Goal: Check status: Check status

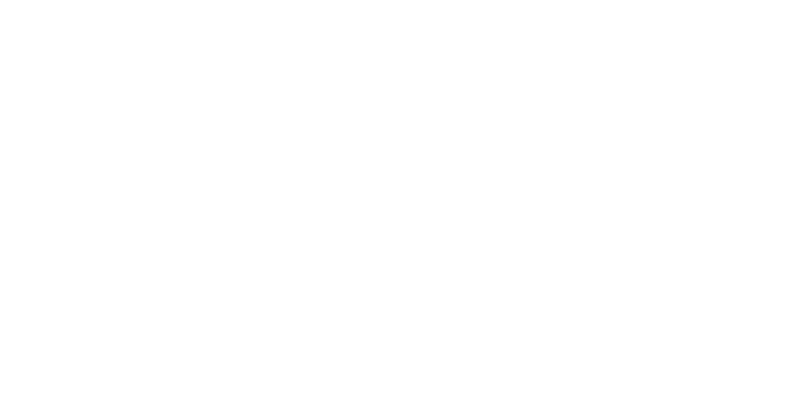
select select
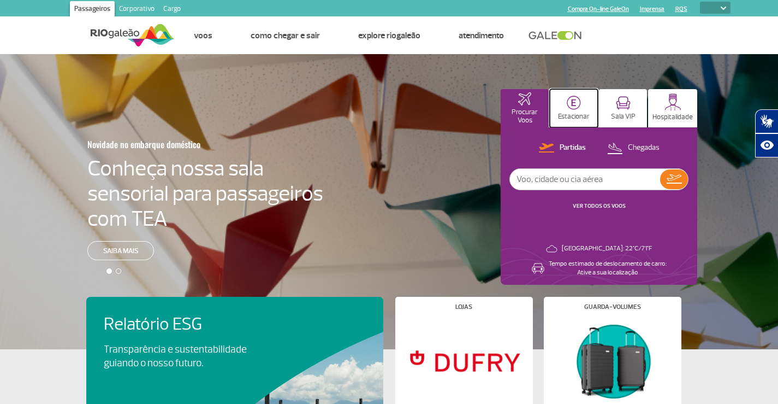
click at [588, 104] on button "Estacionar" at bounding box center [574, 108] width 48 height 38
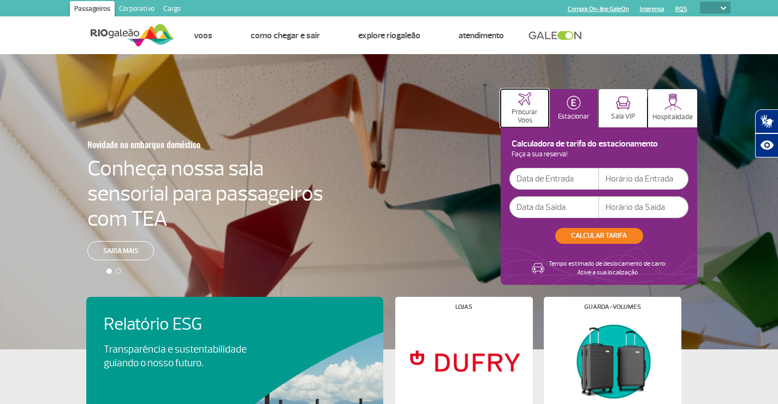
click at [528, 109] on button "Procurar Voos" at bounding box center [525, 108] width 48 height 38
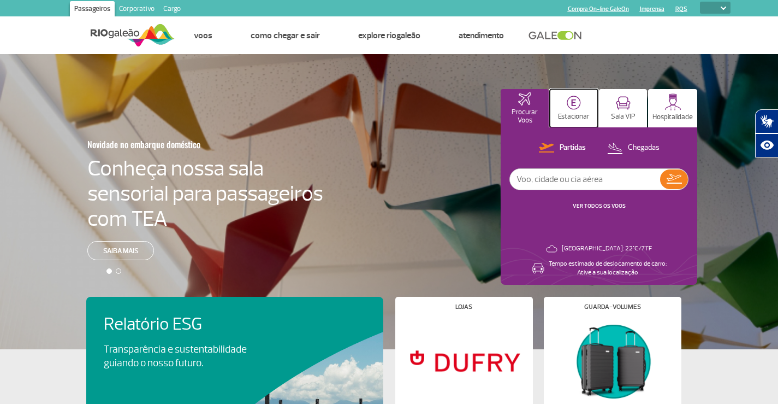
click at [590, 105] on button "Estacionar" at bounding box center [574, 108] width 48 height 38
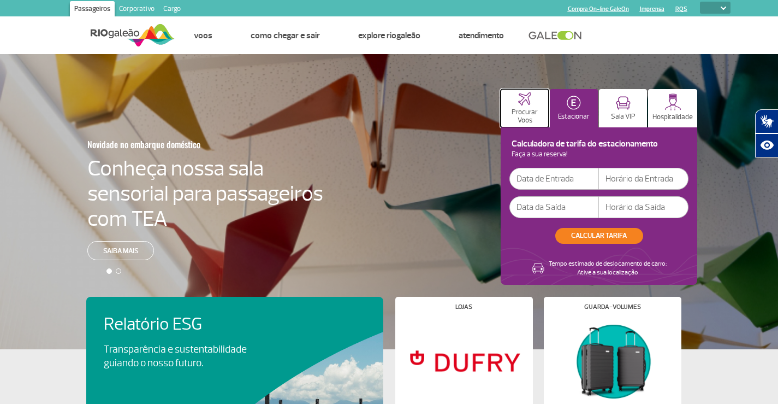
click at [533, 105] on button "Procurar Voos" at bounding box center [525, 108] width 48 height 38
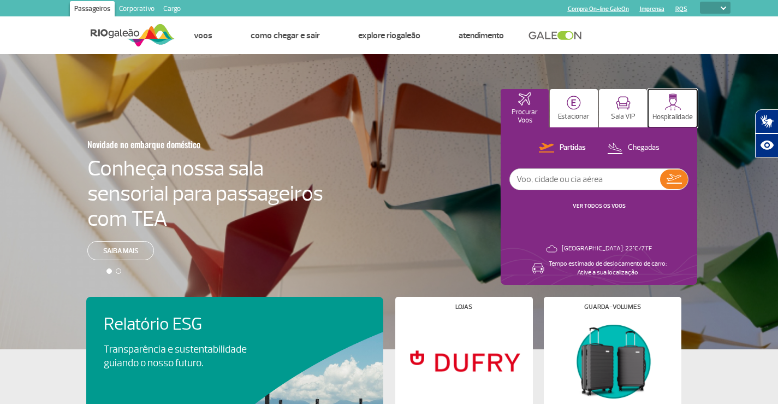
click at [664, 107] on button "Hospitalidade" at bounding box center [672, 108] width 49 height 38
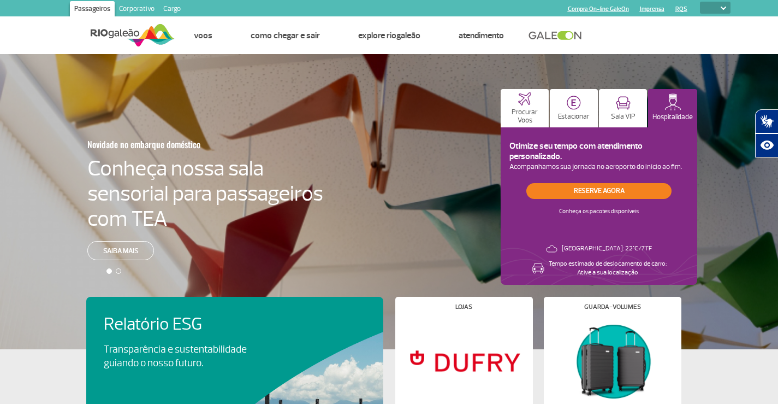
click at [490, 103] on div "Novidade no embarque doméstico Conheça nossa sala sensorial para passageiros co…" at bounding box center [389, 201] width 778 height 295
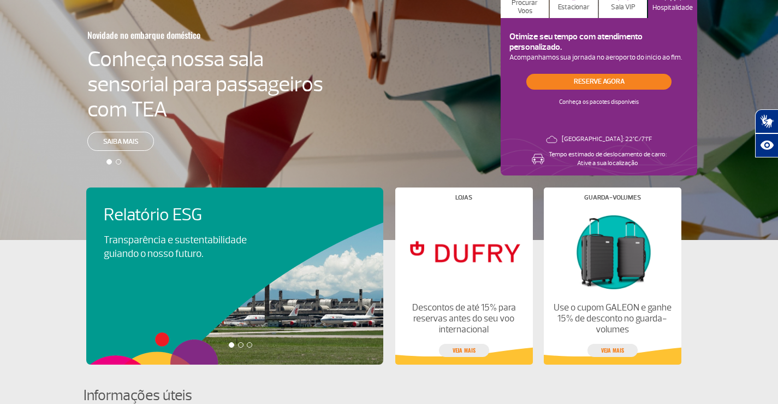
scroll to position [273, 0]
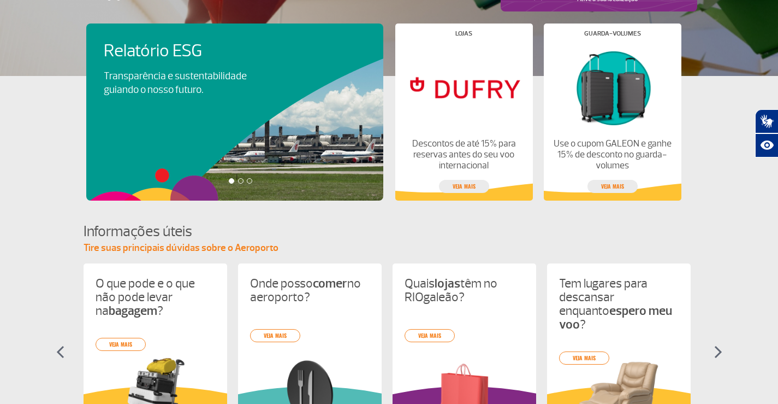
click at [339, 154] on div "Relatório ESG Transparência e sustentabilidade guiando o nosso futuro. Visa Inf…" at bounding box center [240, 111] width 309 height 177
click at [243, 182] on div at bounding box center [240, 180] width 5 height 5
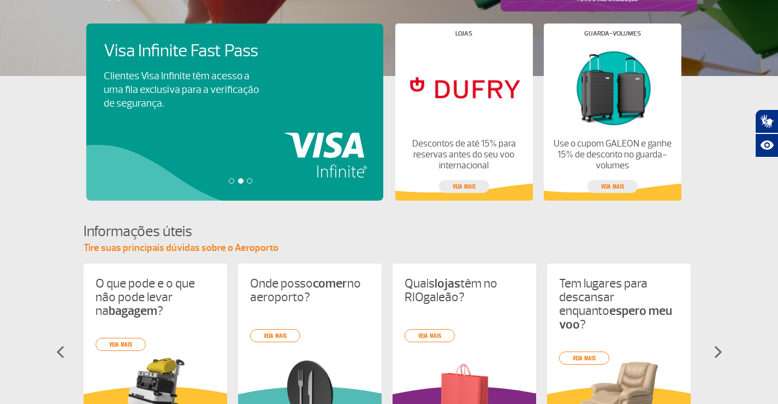
click at [251, 179] on div at bounding box center [249, 180] width 5 height 5
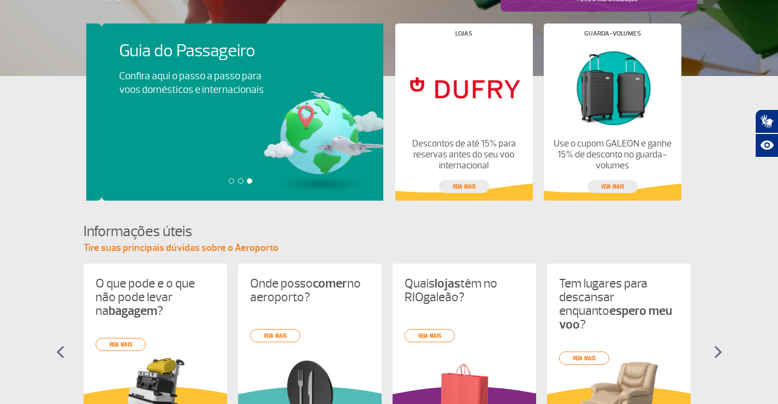
scroll to position [0, 594]
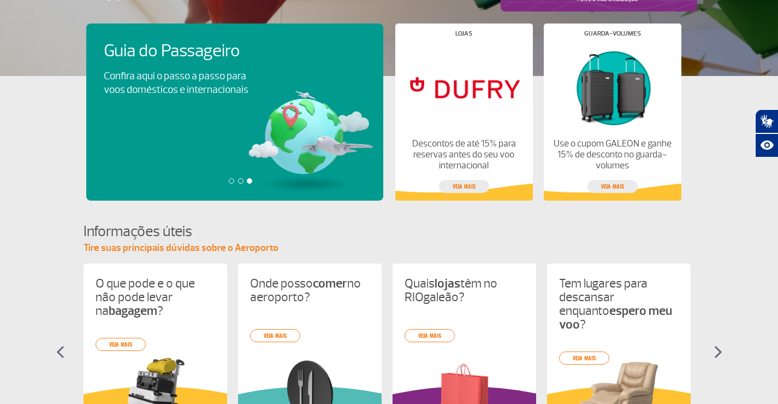
click at [240, 179] on div at bounding box center [240, 180] width 5 height 5
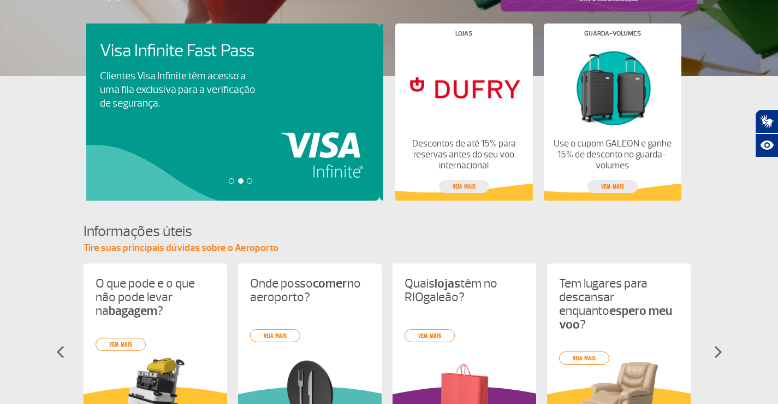
scroll to position [0, 297]
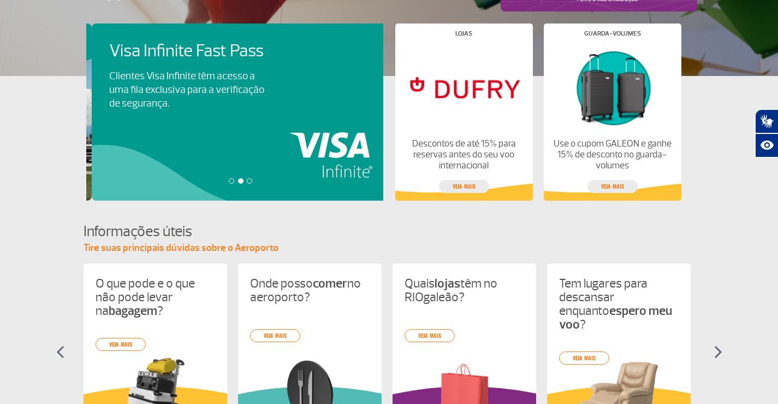
drag, startPoint x: 232, startPoint y: 75, endPoint x: 179, endPoint y: 129, distance: 75.7
click at [179, 129] on div "Relatório ESG Transparência e sustentabilidade guiando o nosso futuro. Visa Inf…" at bounding box center [240, 111] width 309 height 177
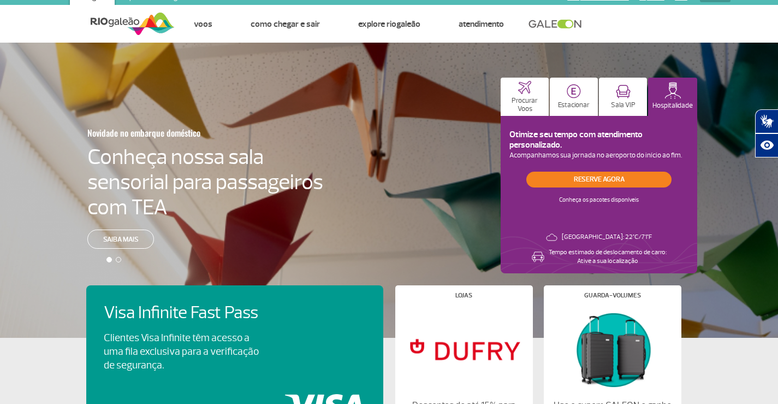
scroll to position [0, 0]
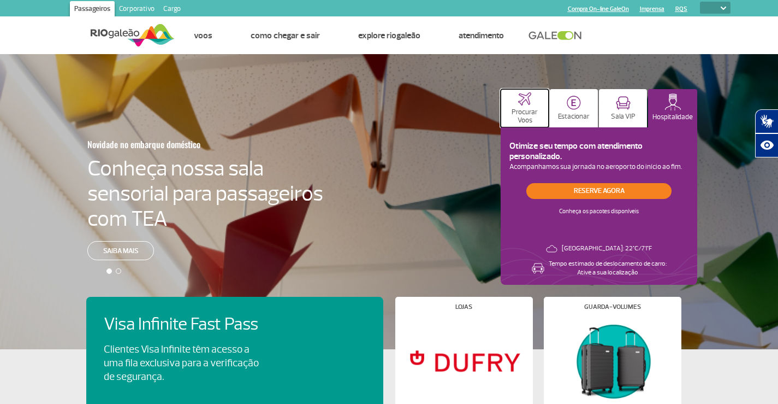
click at [528, 101] on img at bounding box center [524, 98] width 13 height 13
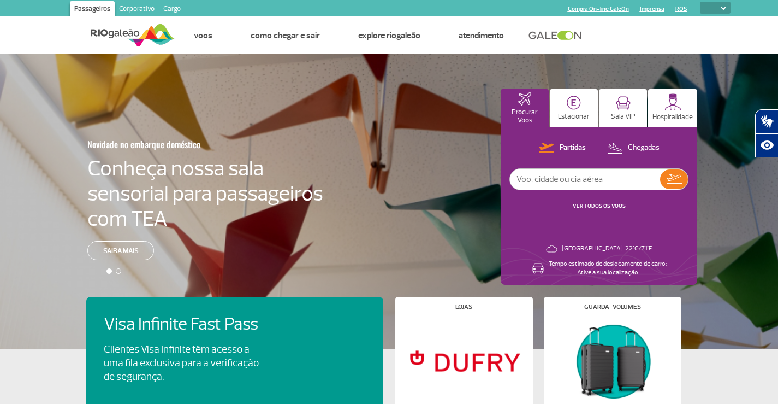
click at [535, 176] on input "text" at bounding box center [585, 179] width 150 height 21
type input "[GEOGRAPHIC_DATA]"
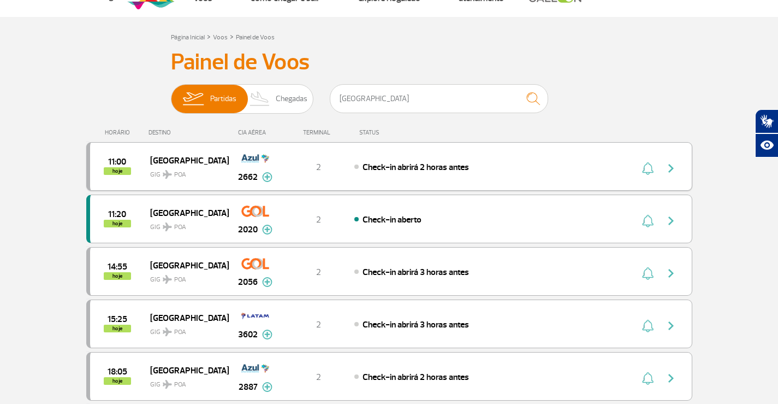
scroll to position [55, 0]
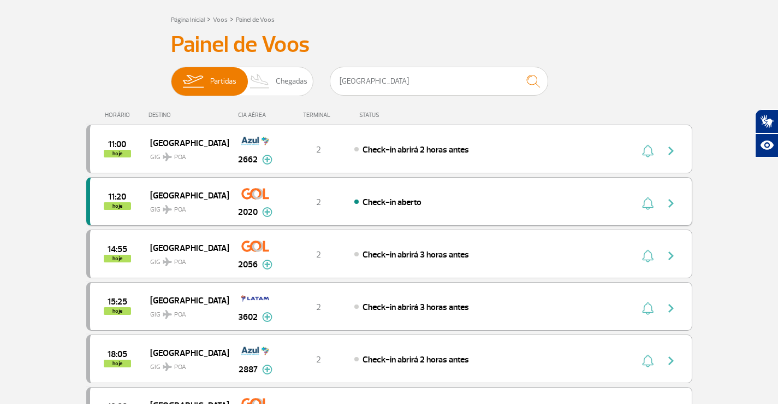
click at [396, 202] on span "Check-in aberto" at bounding box center [392, 202] width 59 height 11
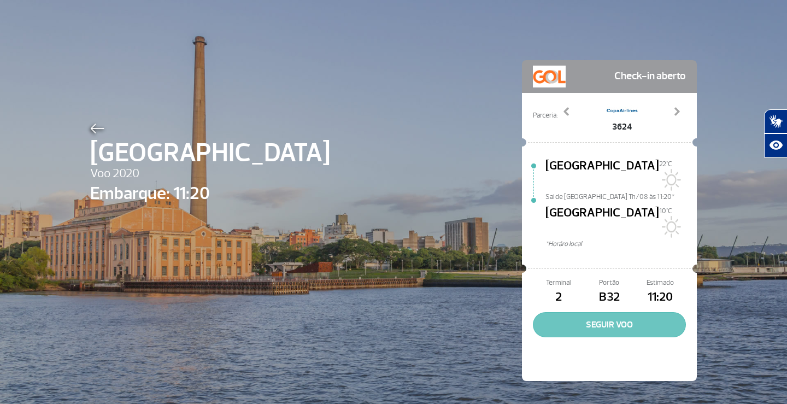
click at [648, 312] on button "SEGUIR VOO" at bounding box center [609, 324] width 153 height 25
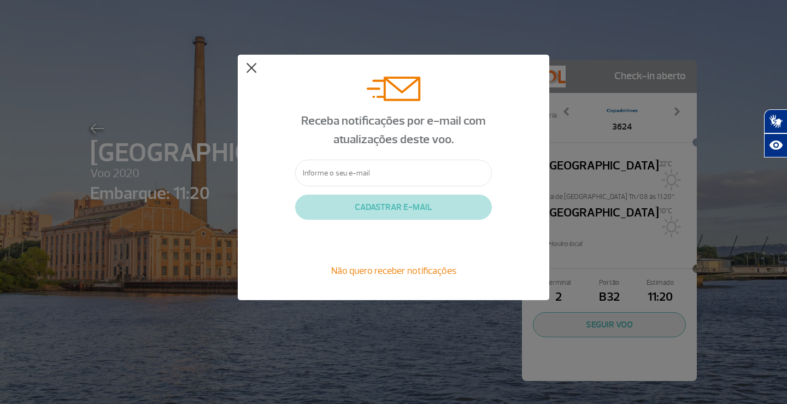
click at [250, 64] on button at bounding box center [251, 68] width 11 height 11
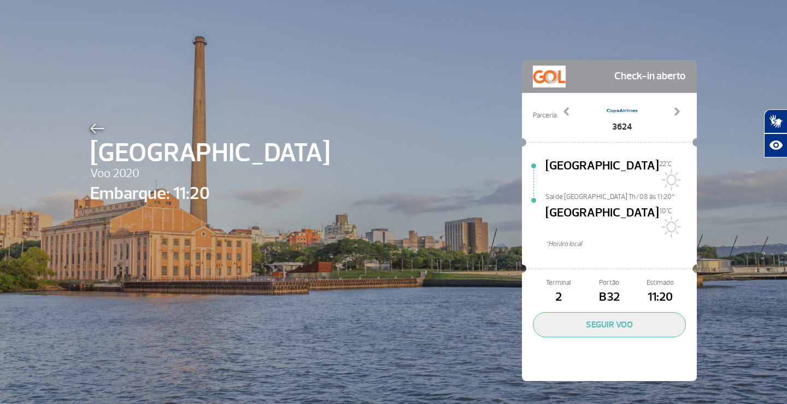
click at [91, 133] on img at bounding box center [97, 128] width 14 height 10
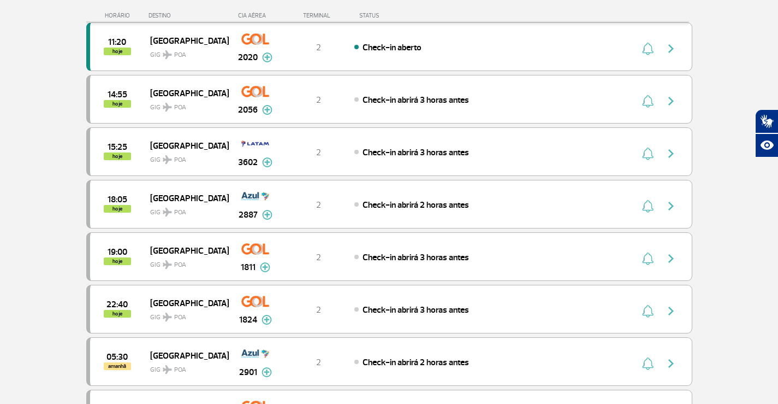
scroll to position [153, 0]
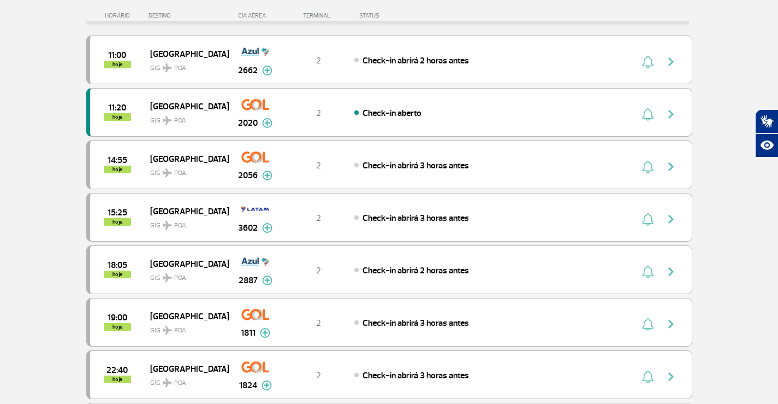
click at [251, 19] on div "CIA AÉREA" at bounding box center [255, 15] width 55 height 7
